Goal: Transaction & Acquisition: Purchase product/service

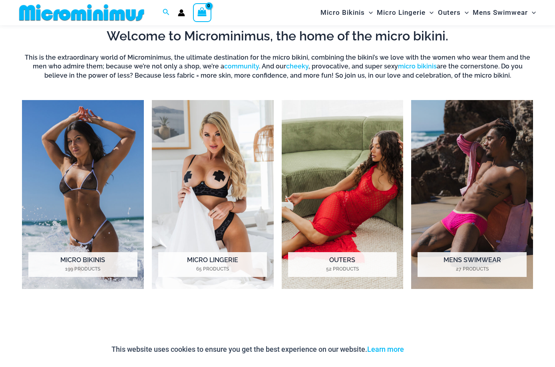
scroll to position [524, 0]
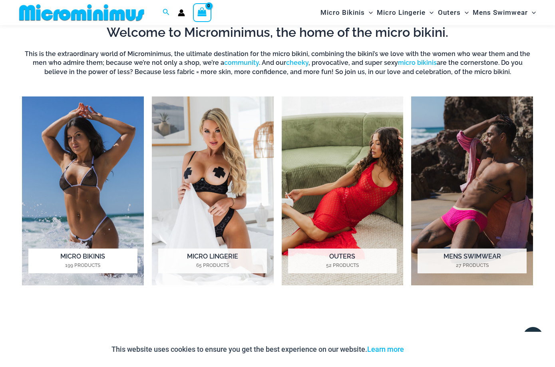
click at [116, 257] on h2 "Micro Bikinis 199 Products" at bounding box center [82, 260] width 109 height 25
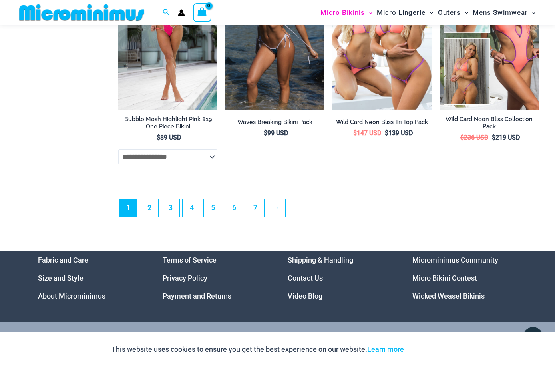
scroll to position [1931, 0]
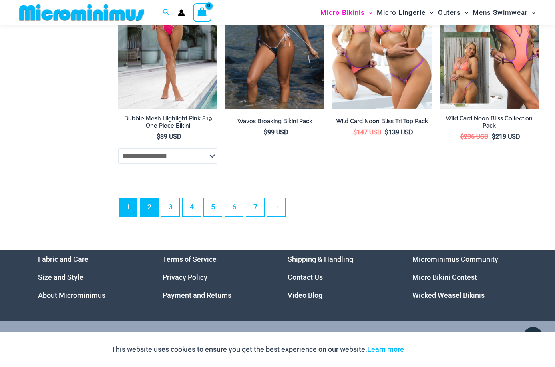
click at [153, 204] on link "2" at bounding box center [149, 207] width 18 height 18
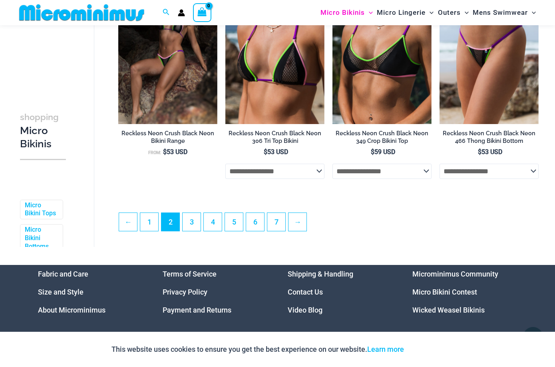
scroll to position [1734, 0]
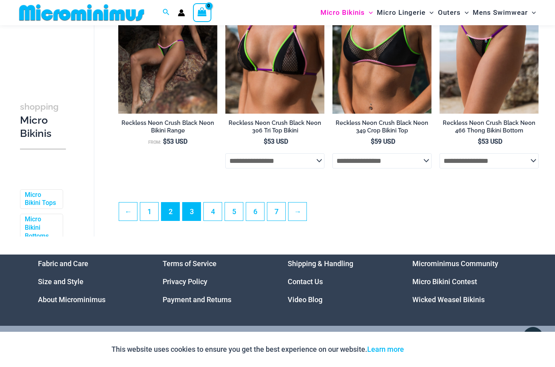
click at [185, 217] on link "3" at bounding box center [192, 211] width 18 height 18
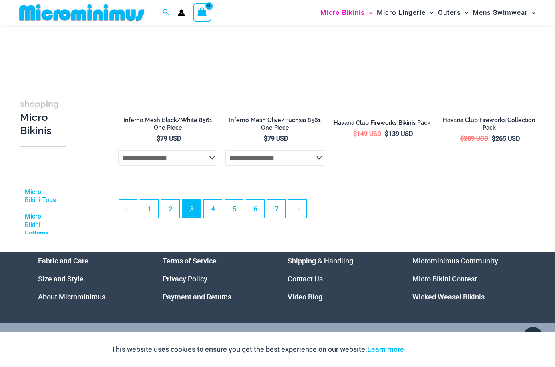
scroll to position [1750, 0]
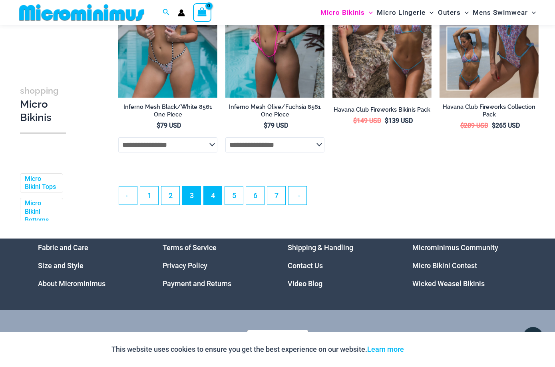
click at [209, 200] on link "4" at bounding box center [213, 195] width 18 height 18
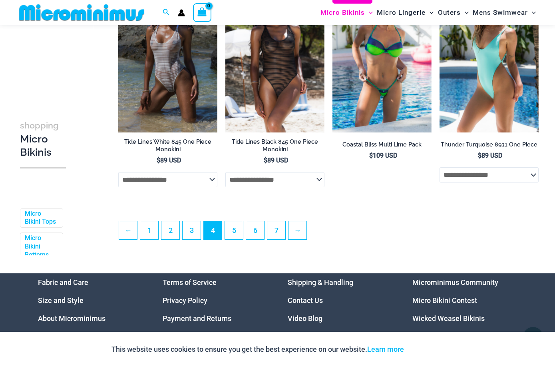
scroll to position [1718, 0]
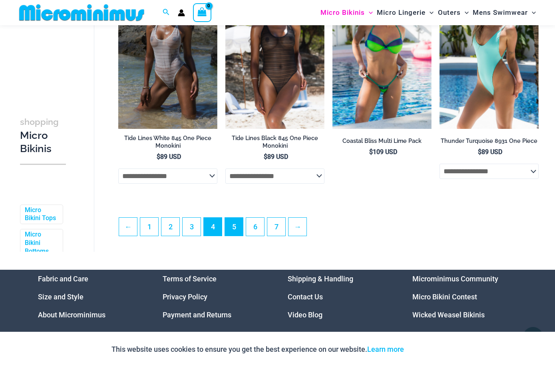
click at [230, 225] on link "5" at bounding box center [234, 226] width 18 height 18
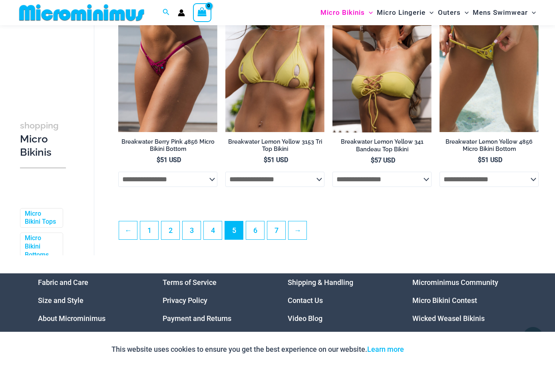
scroll to position [1698, 0]
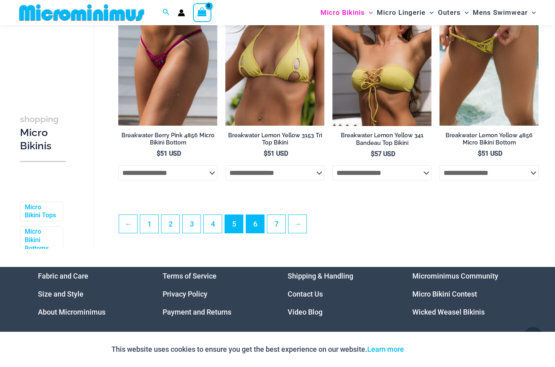
click at [262, 223] on link "6" at bounding box center [255, 224] width 18 height 18
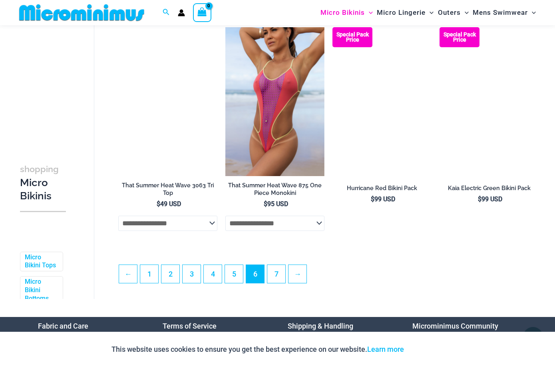
scroll to position [1683, 0]
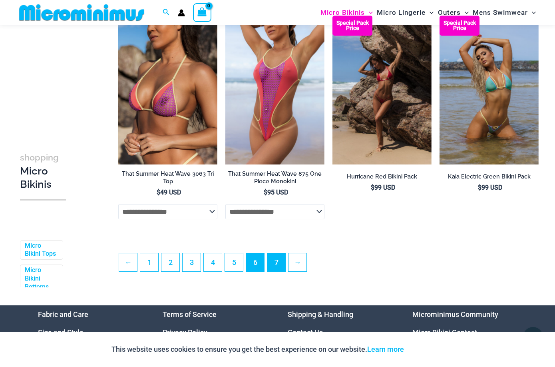
click at [277, 264] on link "7" at bounding box center [276, 262] width 18 height 18
